Goal: Use online tool/utility: Utilize a website feature to perform a specific function

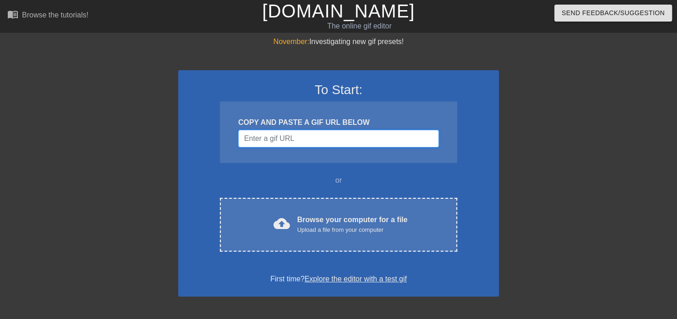
click at [284, 138] on input "Username" at bounding box center [338, 138] width 201 height 17
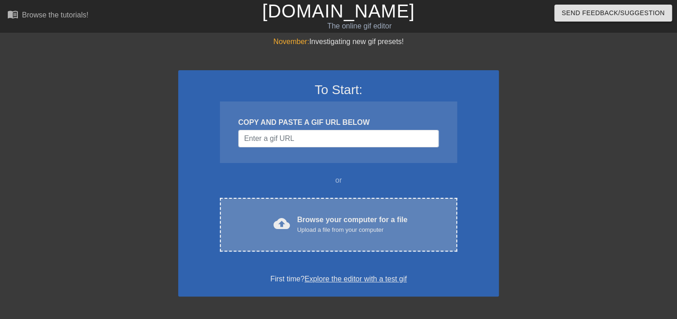
click at [282, 217] on span "cloud_upload" at bounding box center [282, 223] width 17 height 17
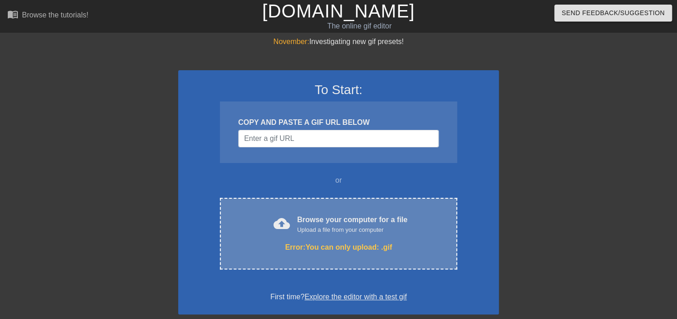
click at [283, 229] on span "cloud_upload" at bounding box center [282, 223] width 17 height 17
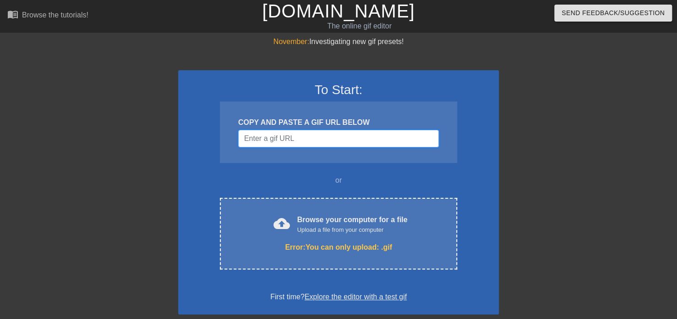
click at [281, 142] on input "Username" at bounding box center [338, 138] width 201 height 17
paste input "[URL][DOMAIN_NAME]"
type input "[URL][DOMAIN_NAME]"
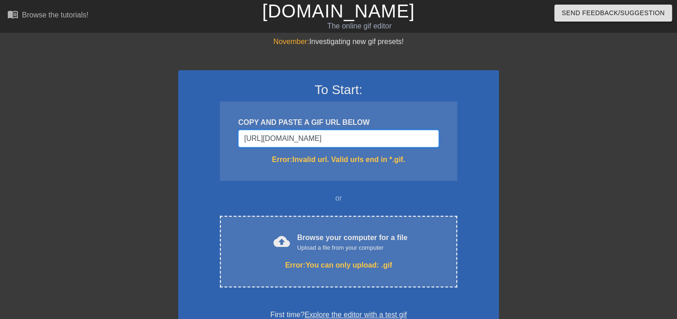
drag, startPoint x: 412, startPoint y: 138, endPoint x: 238, endPoint y: 148, distance: 173.5
click at [238, 148] on div "COPY AND PASTE A GIF URL BELOW [URL][DOMAIN_NAME] Error: Invalid url. Valid url…" at bounding box center [338, 140] width 237 height 79
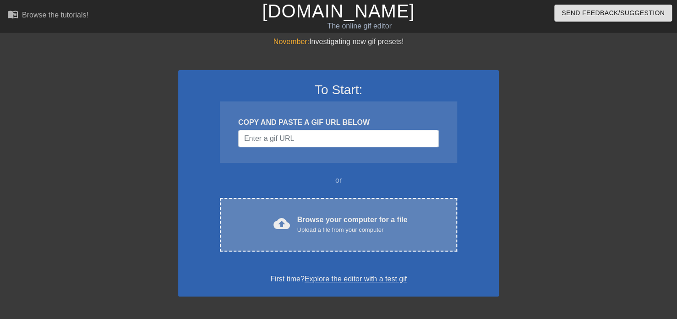
click at [310, 203] on div "cloud_upload Browse your computer for a file Upload a file from your computer C…" at bounding box center [338, 225] width 237 height 54
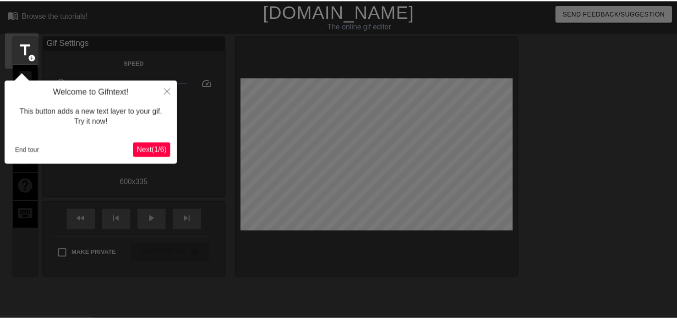
scroll to position [22, 0]
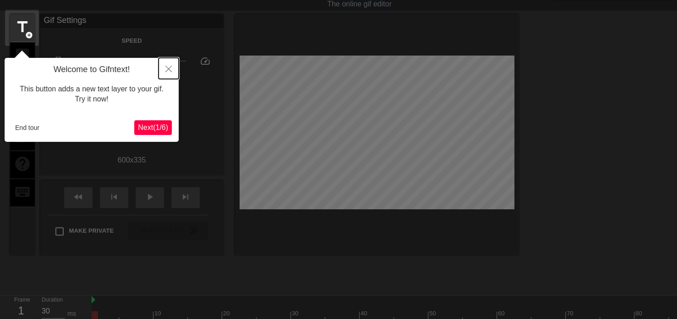
click at [165, 71] on icon "Close" at bounding box center [168, 69] width 6 height 6
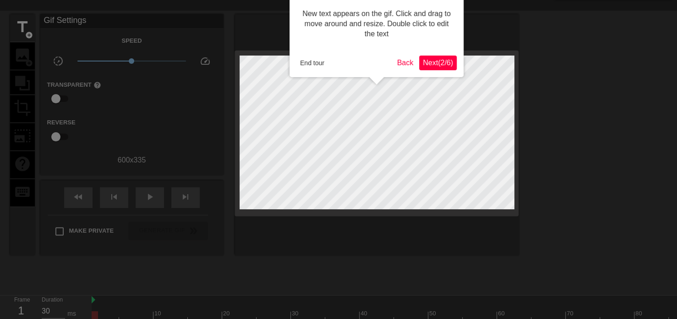
scroll to position [0, 0]
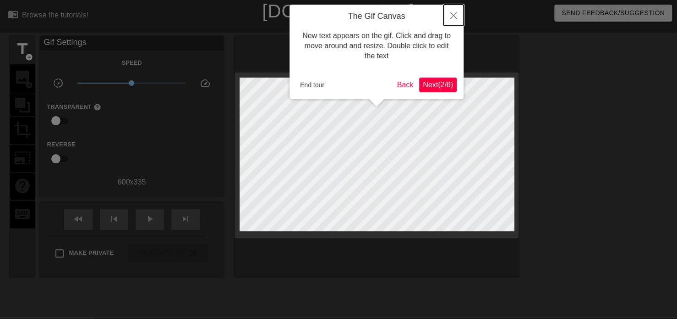
click at [449, 16] on button "Close" at bounding box center [454, 15] width 20 height 21
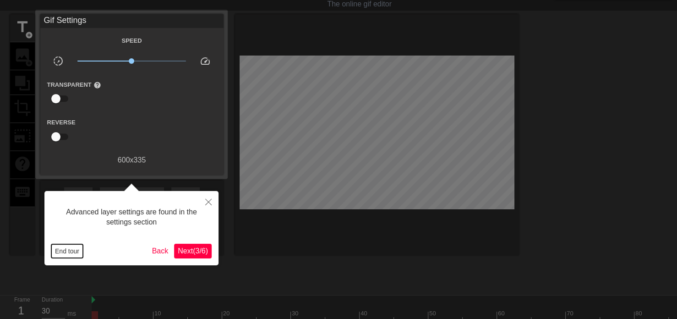
click at [75, 252] on button "End tour" at bounding box center [67, 251] width 32 height 14
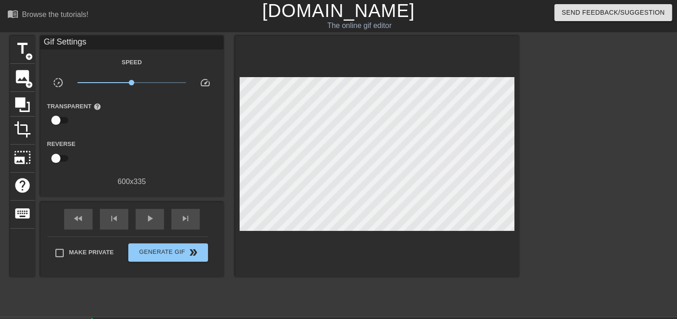
scroll to position [0, 0]
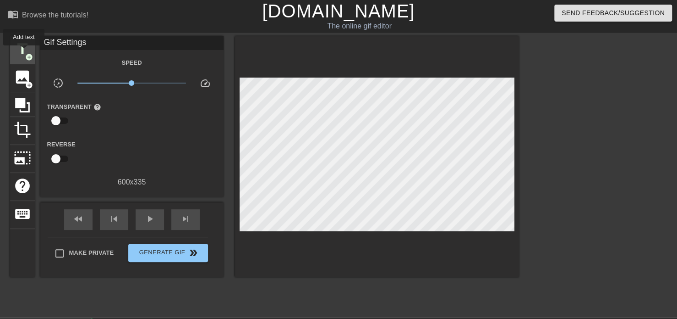
click at [22, 52] on span "title" at bounding box center [22, 48] width 17 height 17
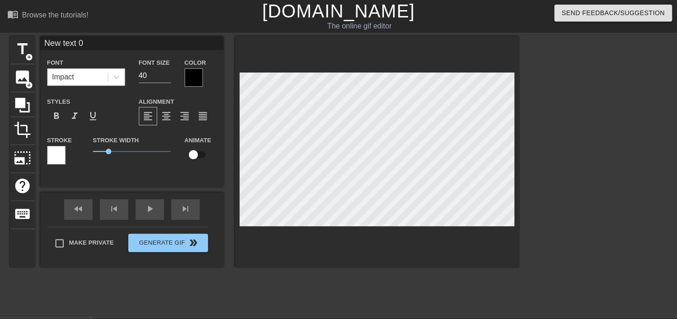
click at [89, 76] on div "Impact" at bounding box center [78, 77] width 60 height 17
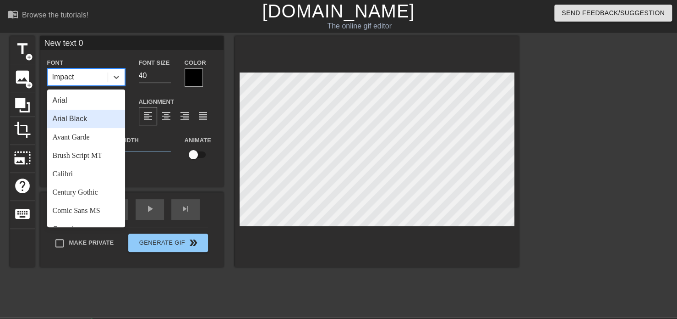
click at [85, 120] on div "Arial Black" at bounding box center [86, 119] width 78 height 18
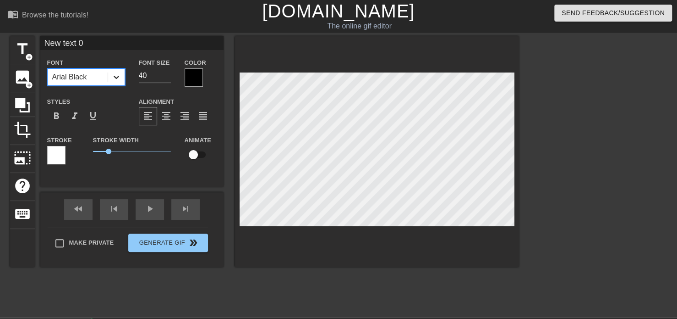
click at [116, 77] on icon at bounding box center [117, 77] width 6 height 3
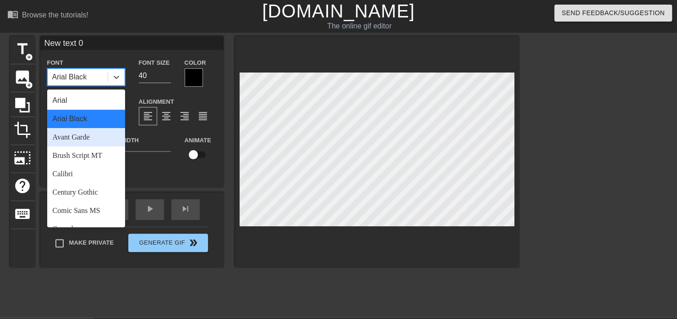
click at [83, 134] on div "Avant Garde" at bounding box center [86, 137] width 78 height 18
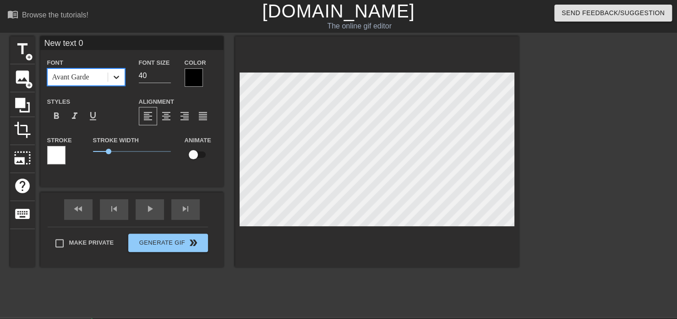
click at [112, 76] on icon at bounding box center [116, 76] width 9 height 9
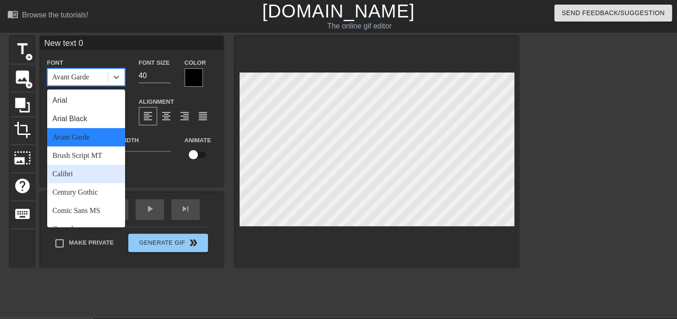
click at [85, 171] on div "Calibri" at bounding box center [86, 174] width 78 height 18
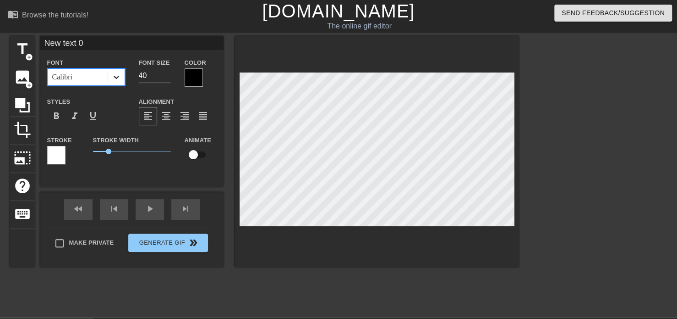
click at [108, 79] on div at bounding box center [116, 77] width 17 height 17
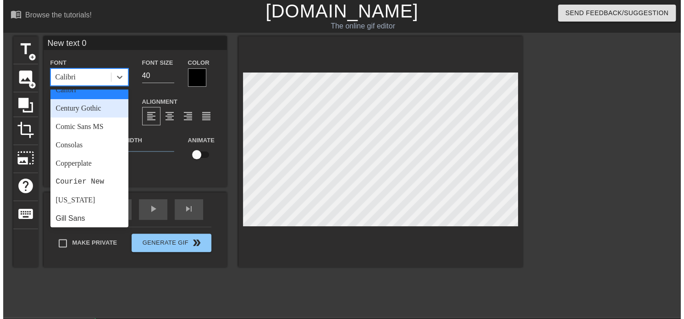
scroll to position [92, 0]
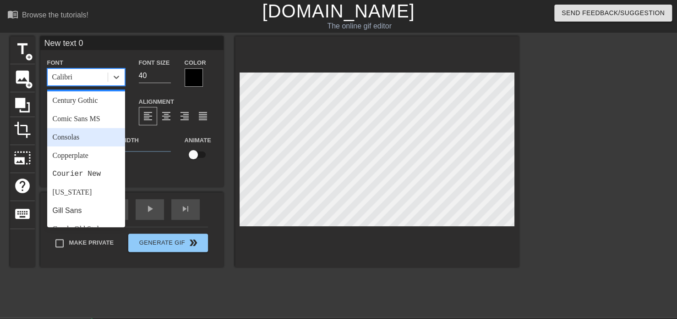
click at [83, 137] on div "Consolas" at bounding box center [86, 137] width 78 height 18
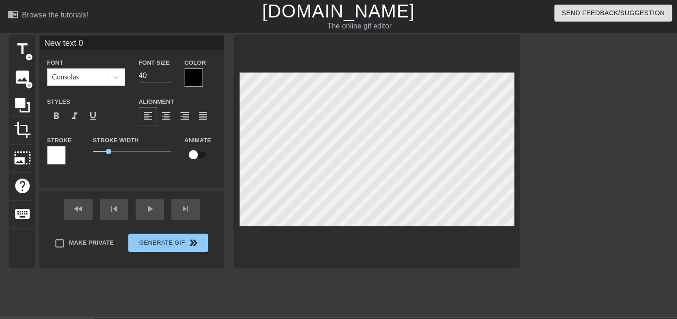
click at [183, 77] on div "Color" at bounding box center [201, 72] width 46 height 30
click at [189, 77] on div at bounding box center [194, 77] width 18 height 18
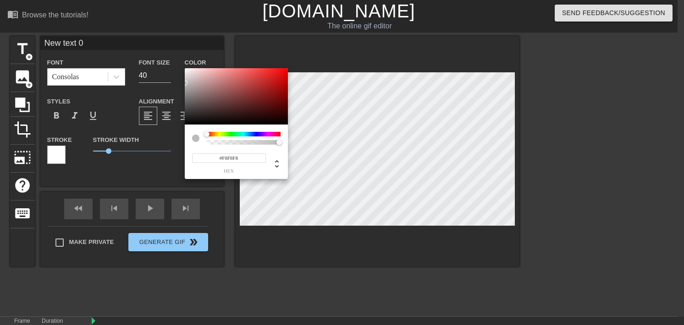
type input "#FFFFFF"
drag, startPoint x: 185, startPoint y: 96, endPoint x: 150, endPoint y: 26, distance: 77.9
click at [150, 26] on div "#FFFFFF hex" at bounding box center [342, 162] width 684 height 325
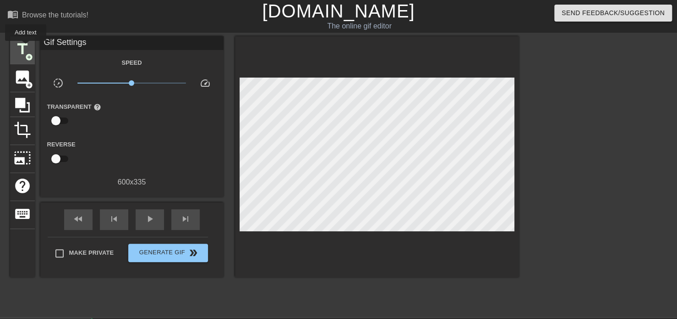
click at [26, 47] on span "title" at bounding box center [22, 48] width 17 height 17
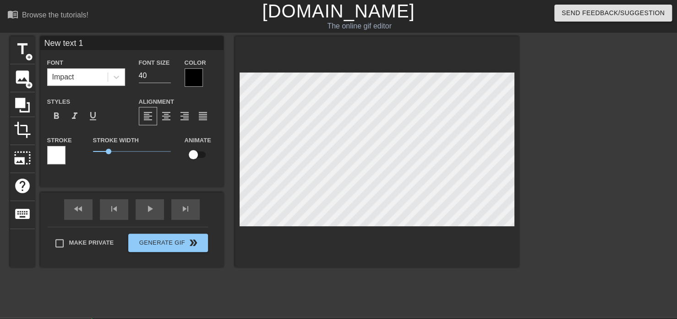
click at [189, 77] on div at bounding box center [194, 77] width 18 height 18
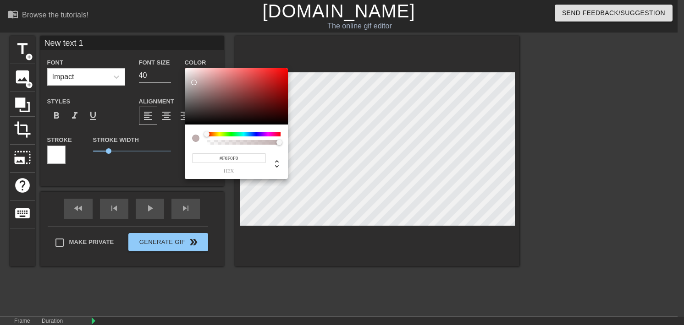
type input "#FFFFFF"
drag, startPoint x: 193, startPoint y: 82, endPoint x: 172, endPoint y: 62, distance: 28.9
click at [172, 62] on div "#FFFFFF hex" at bounding box center [342, 162] width 684 height 325
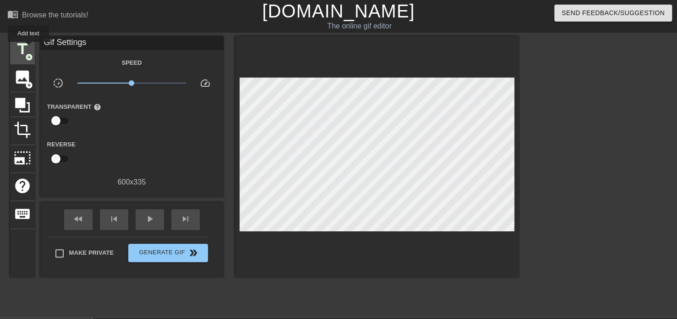
click at [28, 48] on span "title" at bounding box center [22, 48] width 17 height 17
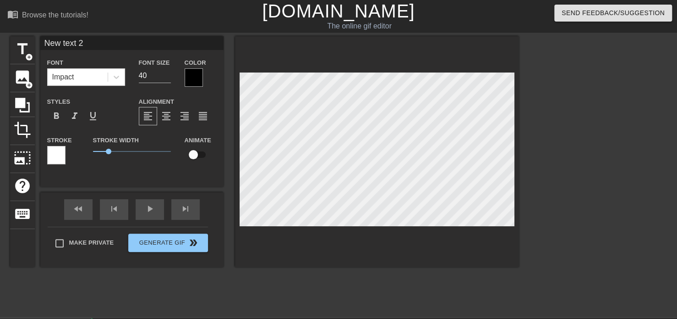
click at [373, 273] on div "title add_circle image add_circle crop photo_size_select_large help keyboard Ne…" at bounding box center [264, 173] width 509 height 275
click at [381, 272] on div "title add_circle image add_circle crop photo_size_select_large help keyboard Ne…" at bounding box center [264, 173] width 509 height 275
type input "New text 0"
click at [59, 152] on div at bounding box center [56, 155] width 18 height 18
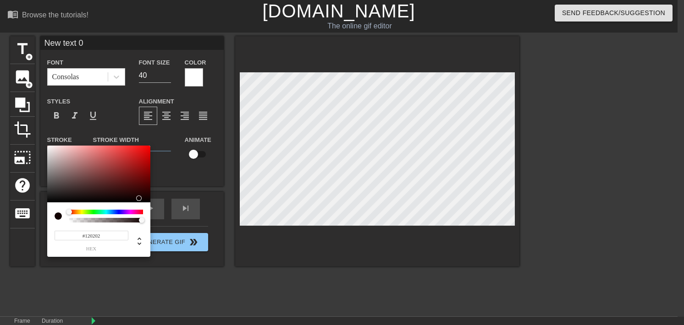
type input "#000000"
drag, startPoint x: 117, startPoint y: 182, endPoint x: 192, endPoint y: 226, distance: 86.1
click at [192, 226] on div "#000000 hex" at bounding box center [342, 162] width 684 height 325
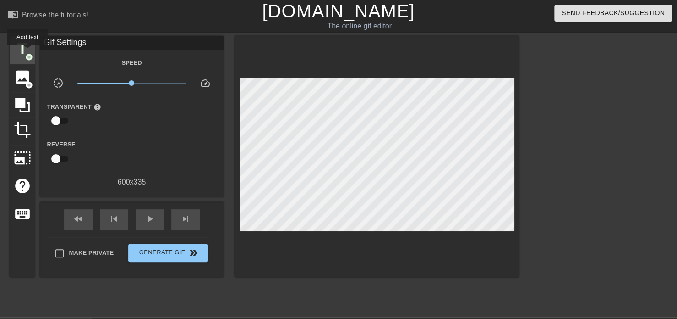
click at [22, 44] on span "title" at bounding box center [22, 48] width 17 height 17
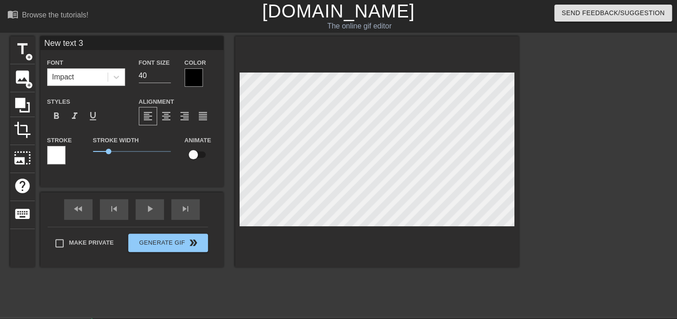
click at [394, 325] on html "menu_book Browse the tutorials! [DOMAIN_NAME] The online gif editor Send Feedba…" at bounding box center [338, 213] width 677 height 427
drag, startPoint x: 94, startPoint y: 39, endPoint x: 25, endPoint y: 42, distance: 68.8
click at [25, 42] on div "title add_circle image add_circle crop photo_size_select_large help keyboard Ne…" at bounding box center [264, 151] width 509 height 231
type input "logging onto hermitbudget"
click at [601, 140] on div at bounding box center [599, 173] width 138 height 275
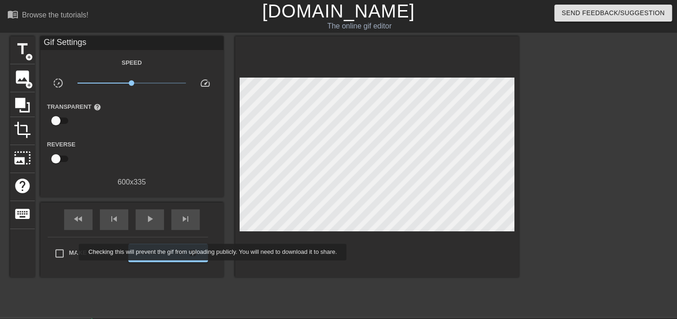
click at [73, 252] on span "Make Private" at bounding box center [91, 252] width 45 height 9
click at [69, 252] on input "Make Private" at bounding box center [59, 252] width 19 height 19
checkbox input "true"
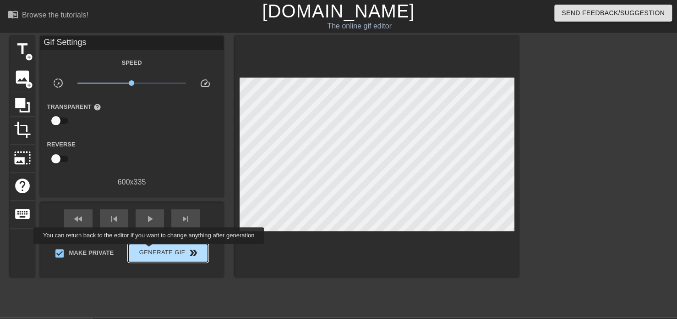
click at [150, 250] on span "Generate Gif double_arrow" at bounding box center [168, 252] width 72 height 11
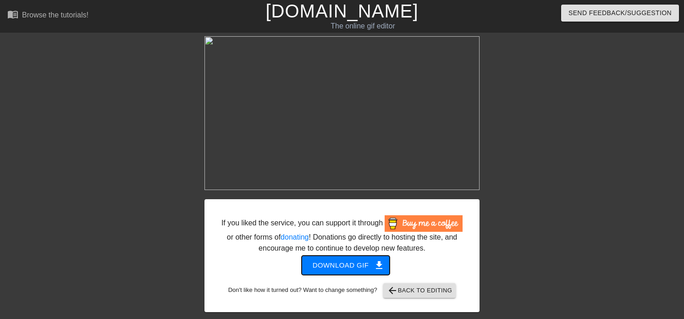
click at [363, 268] on span "Download gif get_app" at bounding box center [346, 265] width 66 height 12
